Goal: Obtain resource: Obtain resource

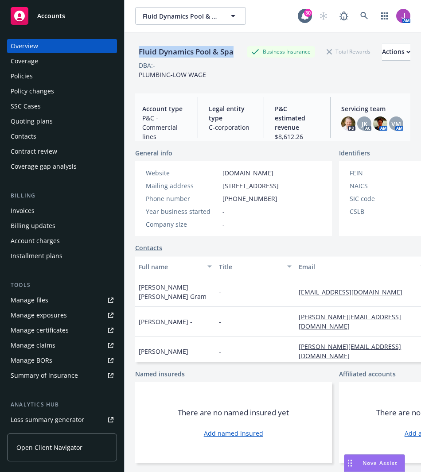
drag, startPoint x: 139, startPoint y: 47, endPoint x: 186, endPoint y: 58, distance: 48.2
click at [186, 58] on div "Fluid Dynamics Pool & Spa" at bounding box center [186, 52] width 102 height 12
copy div "Fluid Dynamics Pool & Spa"
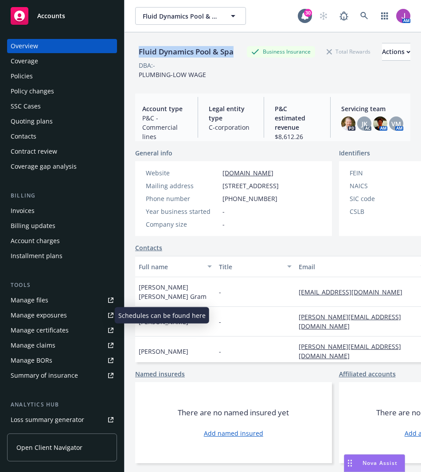
click at [40, 314] on div "Manage exposures" at bounding box center [39, 315] width 56 height 14
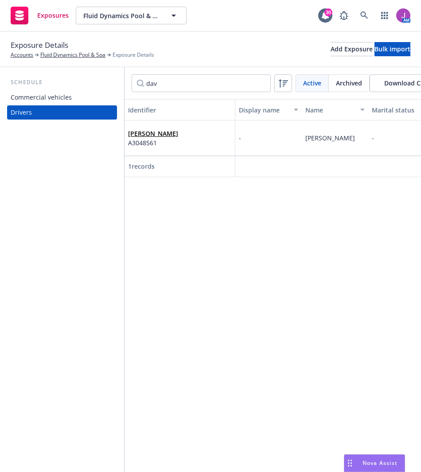
type input "dav"
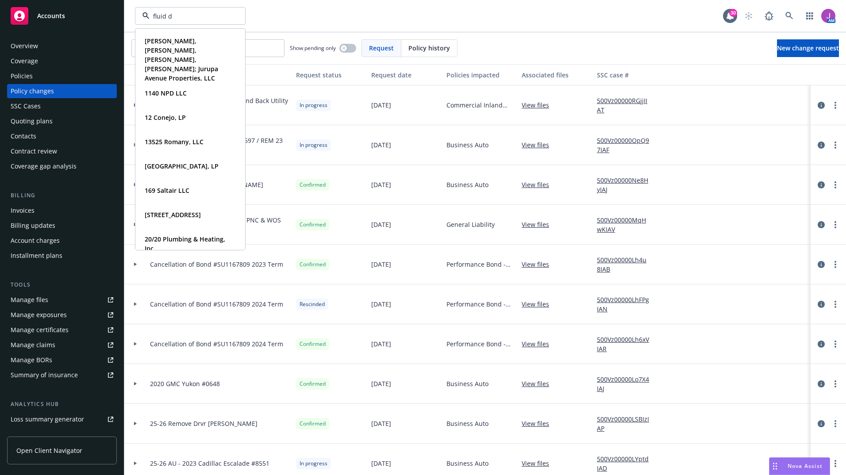
type input "fluid dy"
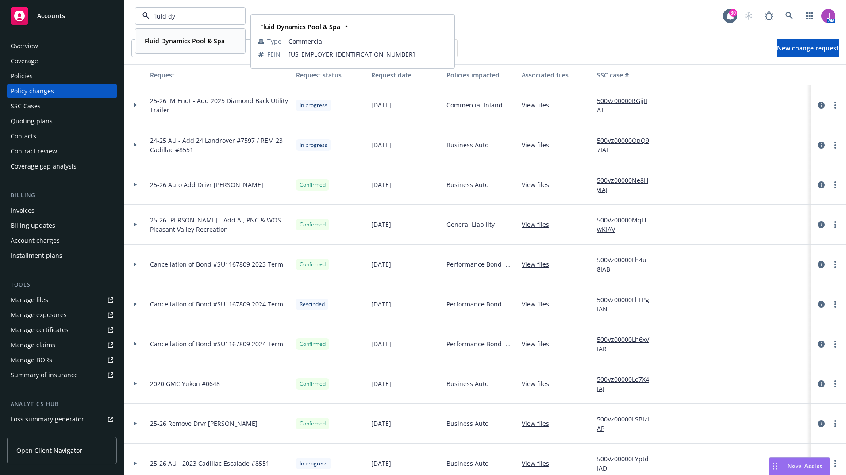
click at [181, 38] on strong "Fluid Dynamics Pool & Spa" at bounding box center [185, 41] width 80 height 8
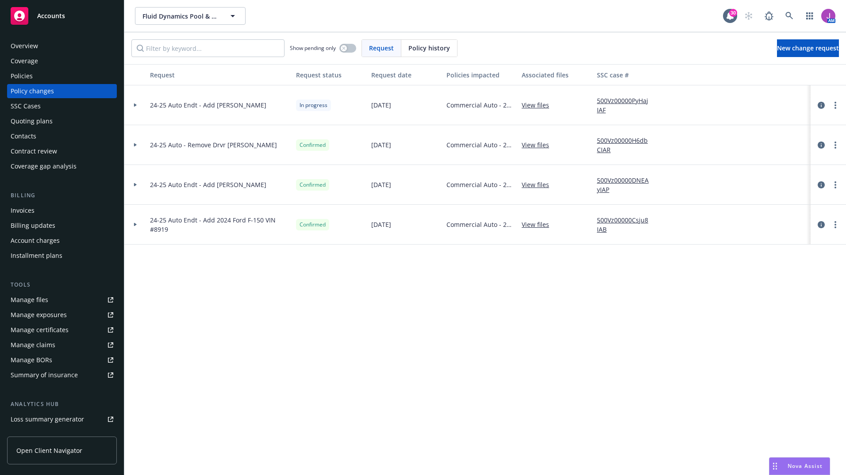
click at [49, 127] on div "Quoting plans" at bounding box center [32, 121] width 42 height 14
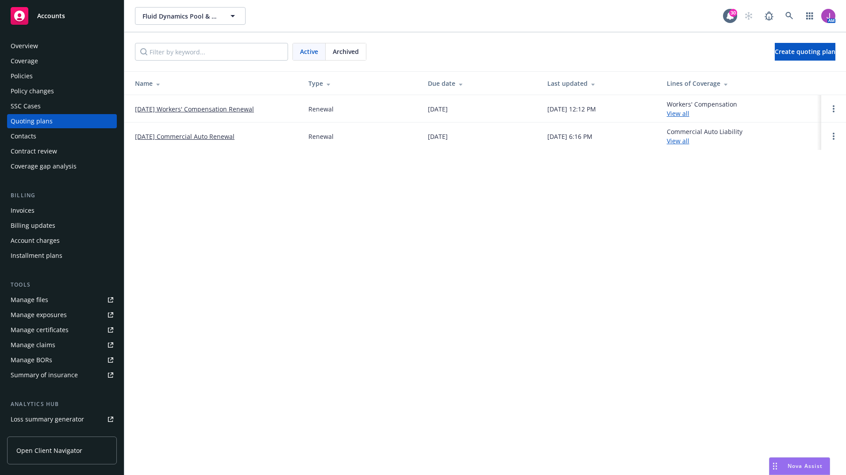
click at [183, 141] on td "10/10/25 Commercial Auto Renewal" at bounding box center [212, 136] width 177 height 27
click at [183, 135] on link "10/10/25 Commercial Auto Renewal" at bounding box center [185, 136] width 100 height 9
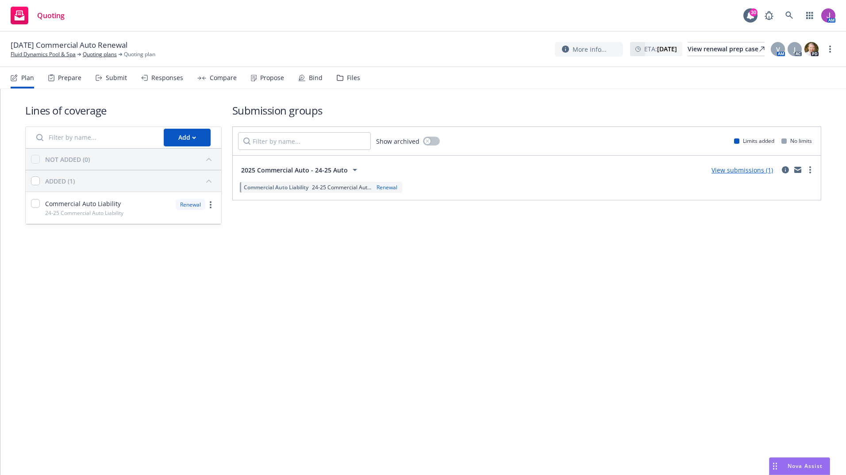
click at [347, 78] on div "Files" at bounding box center [353, 77] width 13 height 7
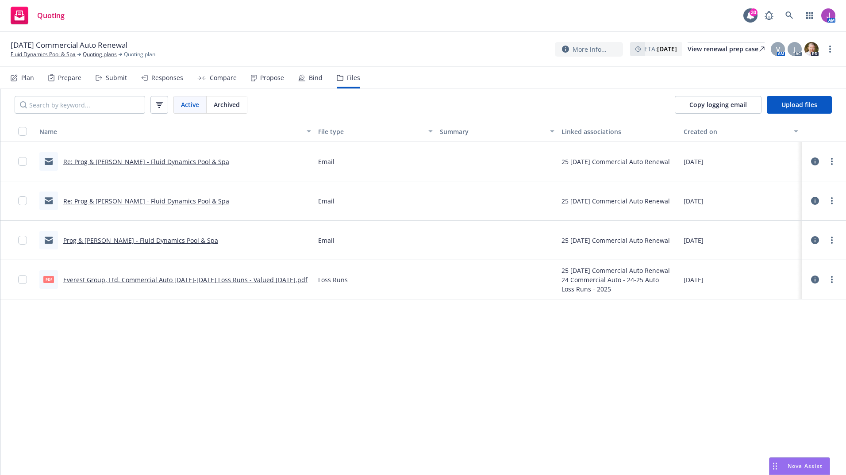
click at [194, 280] on link "Everest Group, Ltd. Commercial Auto 2024-2025 Loss Runs - Valued 07-19-2025.pdf" at bounding box center [185, 280] width 244 height 8
click at [57, 55] on link "Fluid Dynamics Pool & Spa" at bounding box center [43, 54] width 65 height 8
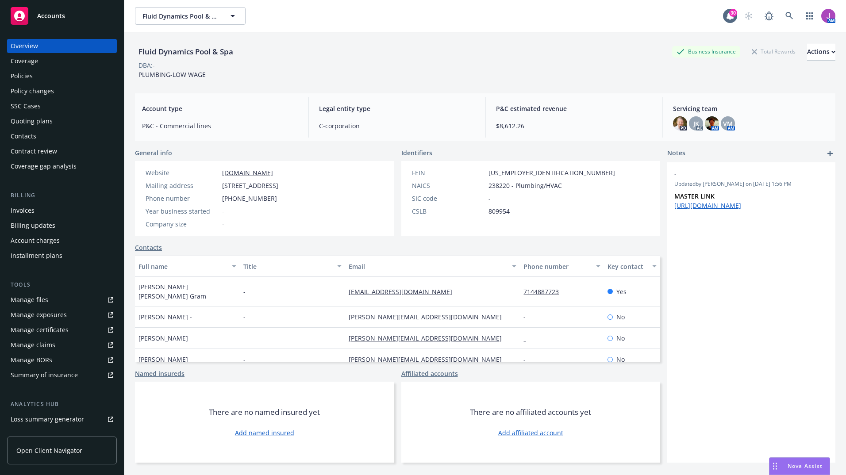
click at [39, 304] on div "Manage files" at bounding box center [30, 300] width 38 height 14
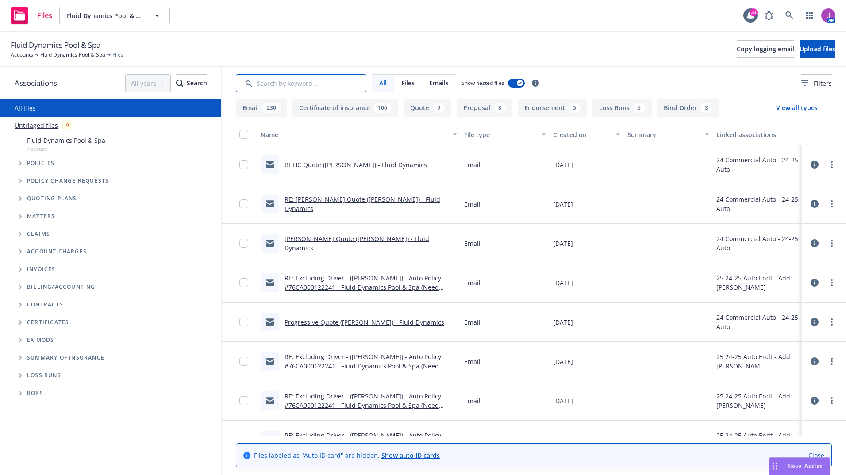
click at [321, 87] on input "Search by keyword..." at bounding box center [301, 83] width 131 height 18
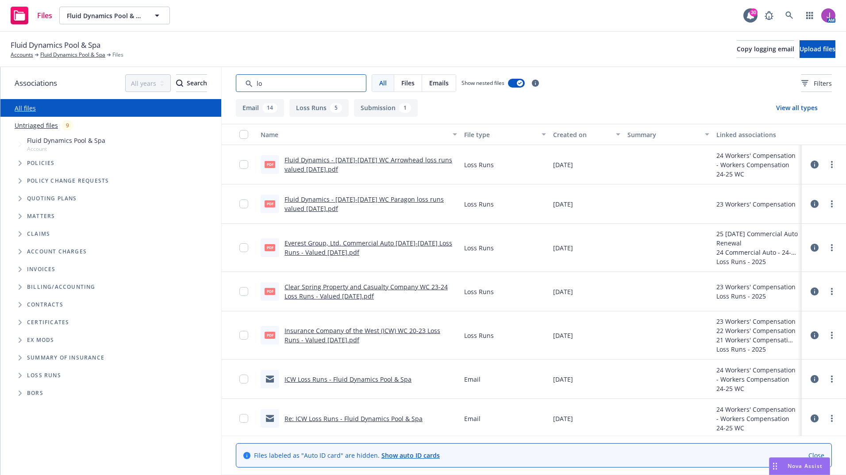
type input "l"
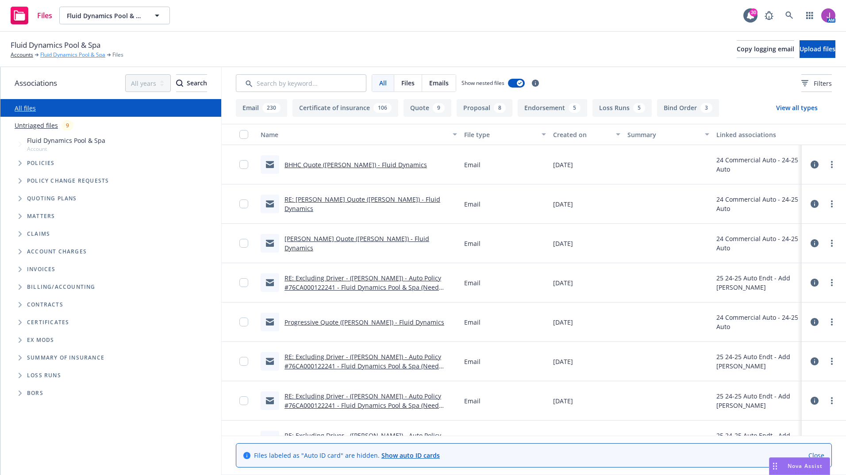
click at [93, 55] on link "Fluid Dynamics Pool & Spa" at bounding box center [72, 55] width 65 height 8
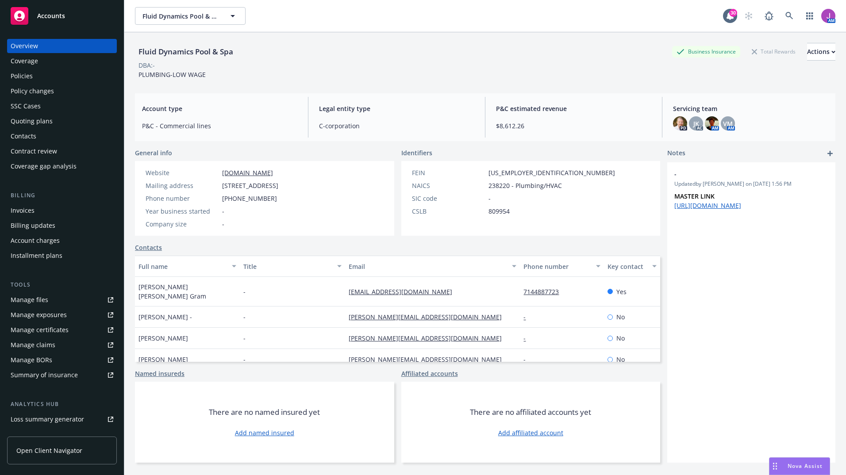
click at [75, 117] on div "Quoting plans" at bounding box center [62, 121] width 103 height 14
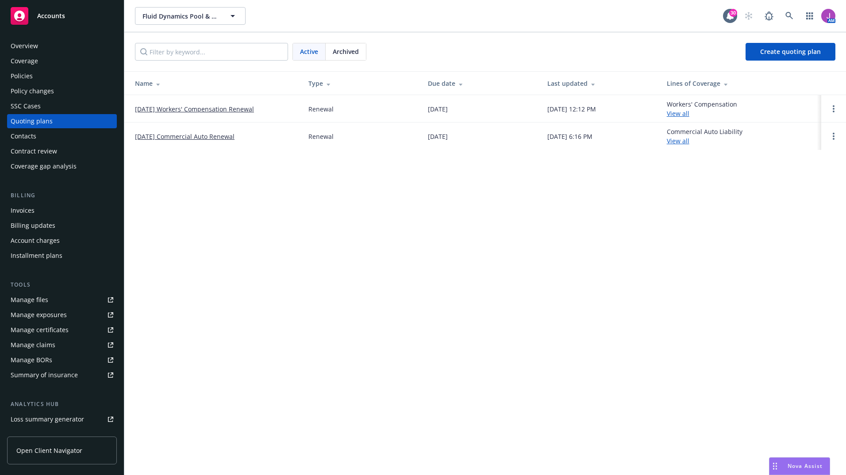
click at [352, 53] on span "Archived" at bounding box center [346, 51] width 26 height 9
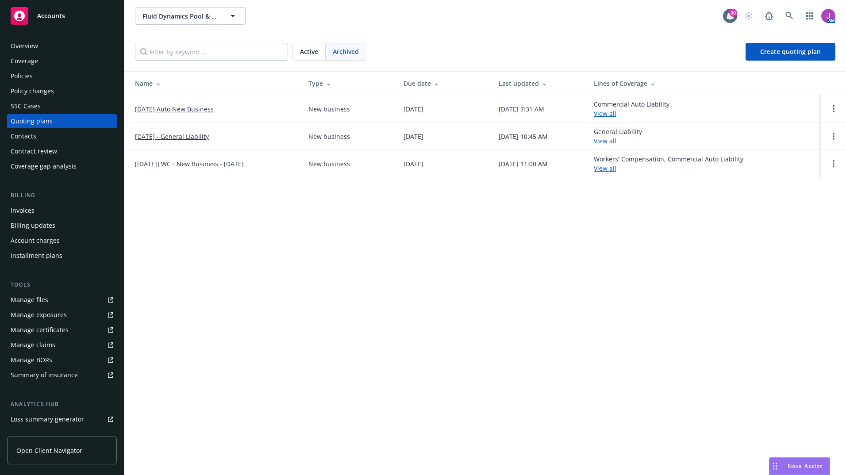
click at [179, 111] on link "[DATE] Auto New Business" at bounding box center [174, 108] width 79 height 9
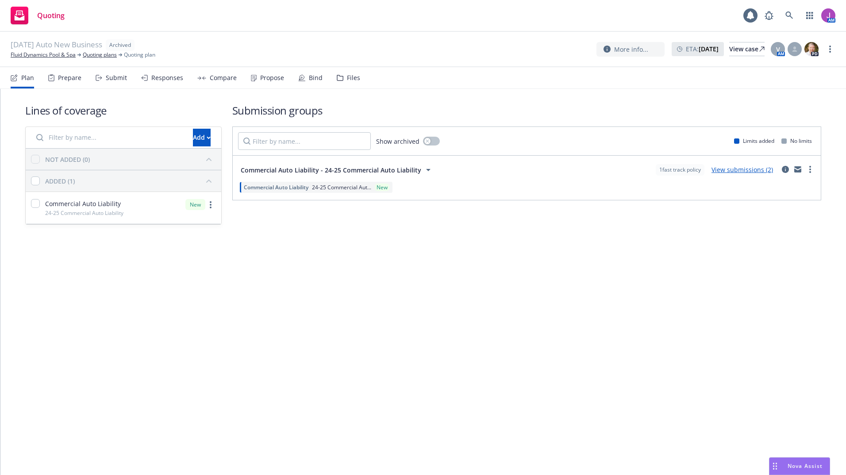
click at [348, 81] on div "Files" at bounding box center [353, 77] width 13 height 7
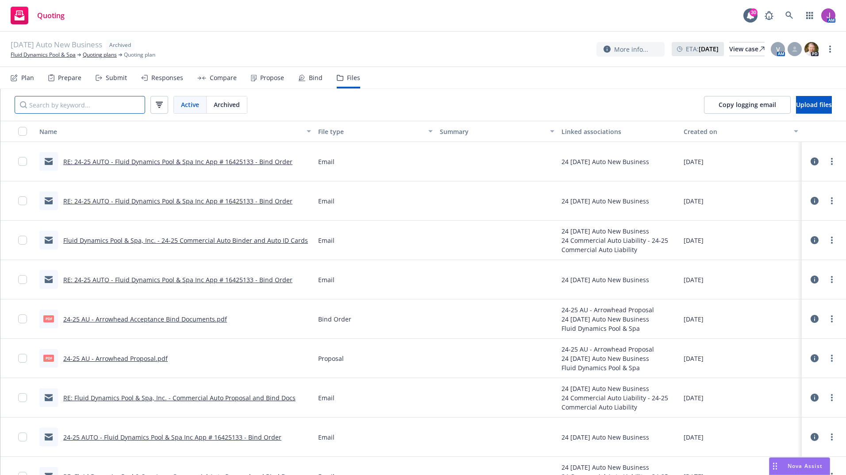
click at [97, 110] on input "Search by keyword..." at bounding box center [80, 105] width 131 height 18
type input "loss"
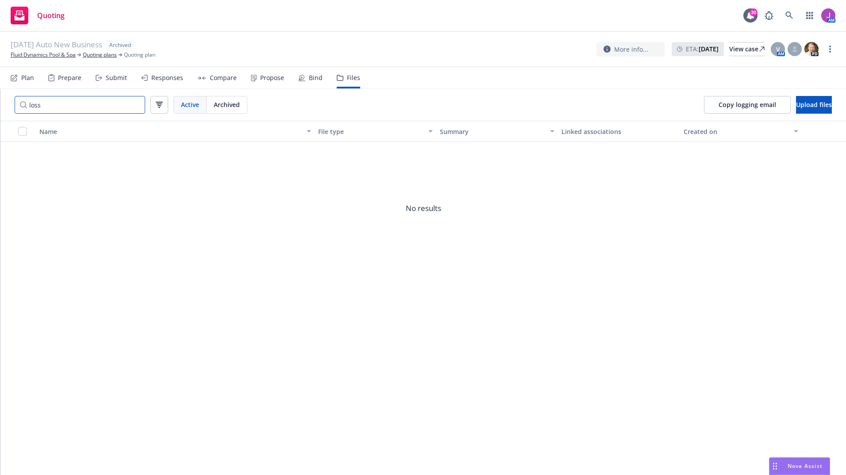
drag, startPoint x: 74, startPoint y: 110, endPoint x: -2, endPoint y: 94, distance: 77.8
click at [0, 94] on html "Quoting 30 AM [DATE] Auto New Business Archived Fluid Dynamics Pool & Spa Quoti…" at bounding box center [423, 237] width 846 height 475
